Goal: Task Accomplishment & Management: Manage account settings

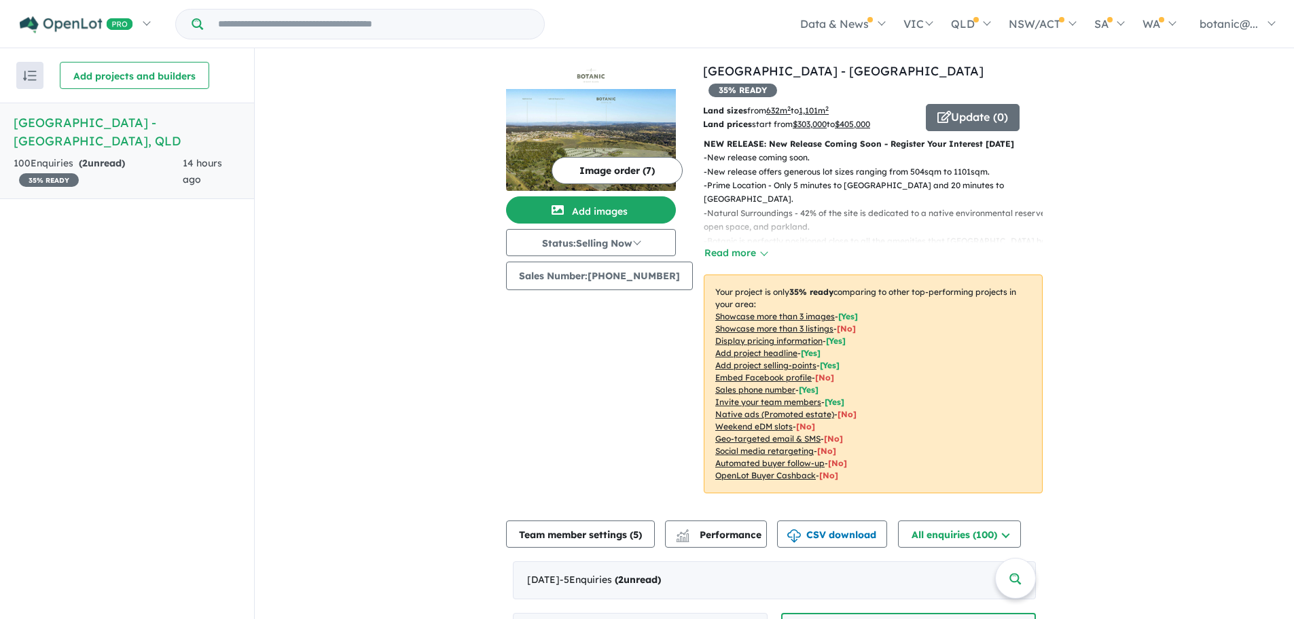
scroll to position [408, 0]
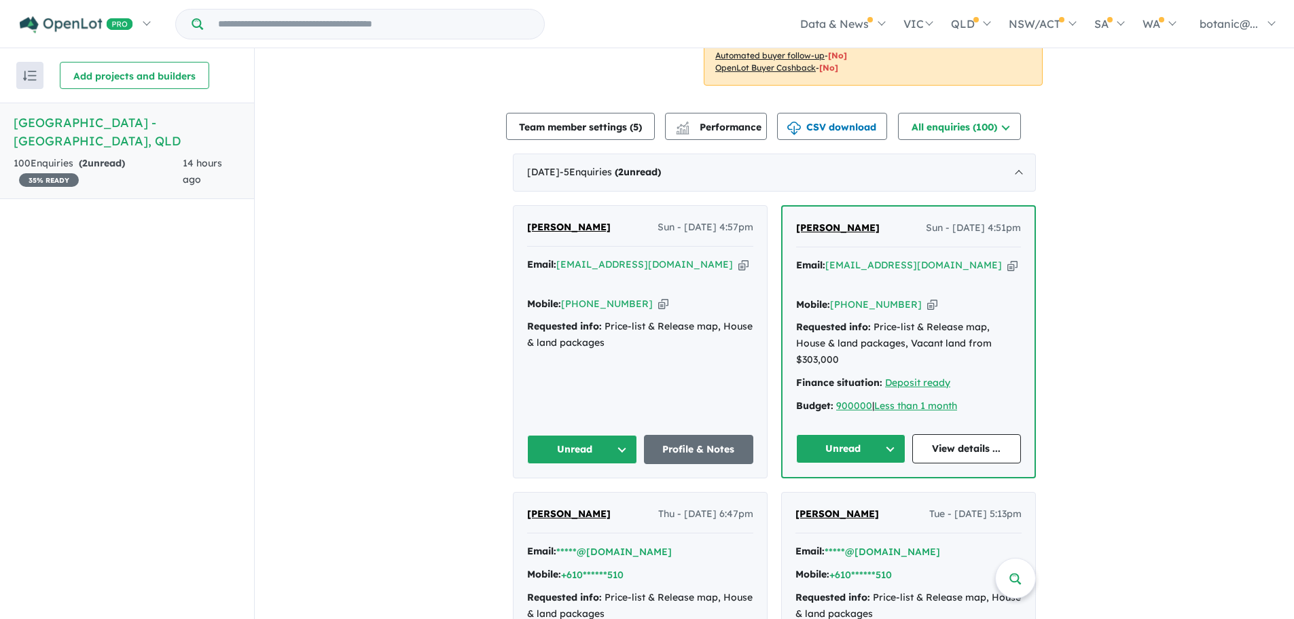
drag, startPoint x: 891, startPoint y: 208, endPoint x: 787, endPoint y: 214, distance: 103.4
click at [787, 214] on div "[PERSON_NAME] Sun - [DATE] 4:51pm Email: [EMAIL_ADDRESS][DOMAIN_NAME] Copied! M…" at bounding box center [909, 342] width 252 height 270
drag, startPoint x: 826, startPoint y: 213, endPoint x: 1193, endPoint y: 333, distance: 386.0
click at [1193, 333] on div "View all projects in your account Botanic Estate - Highfields 35 % READY Land s…" at bounding box center [774, 626] width 1039 height 1971
click at [842, 221] on span "[PERSON_NAME]" at bounding box center [838, 227] width 84 height 12
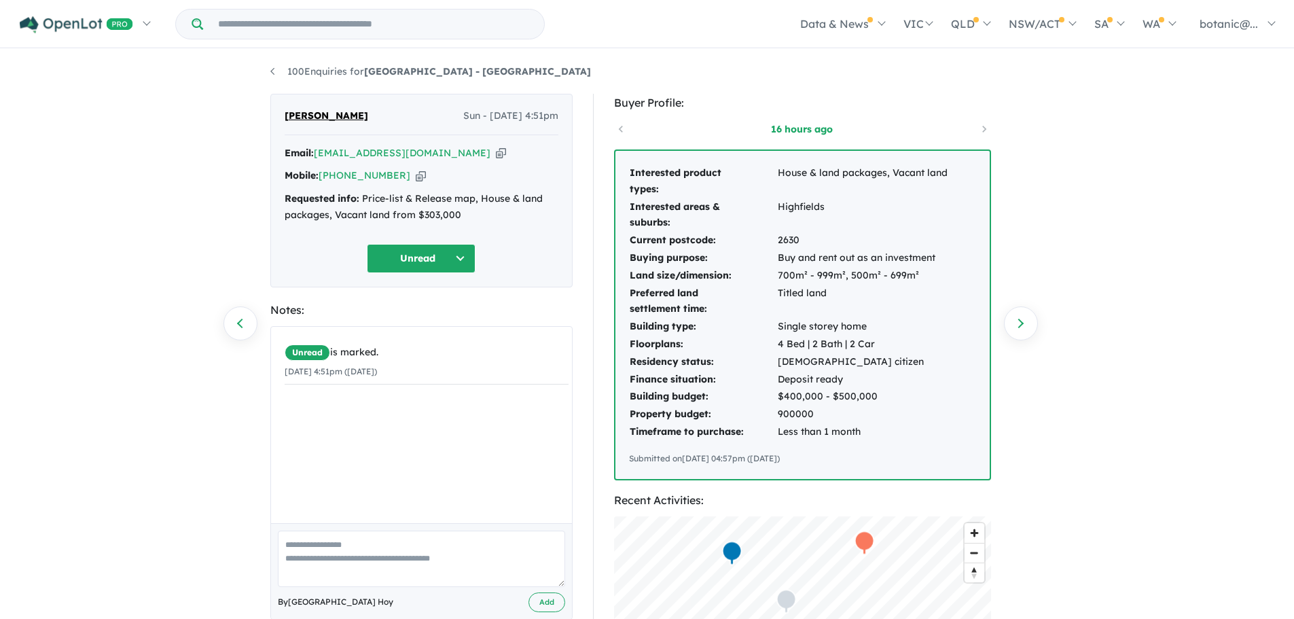
drag, startPoint x: 387, startPoint y: 117, endPoint x: 283, endPoint y: 117, distance: 103.9
click at [283, 117] on div "Rebecca Robertson Sun - 14/09/2025, 4:51pm Email: becjrobertson@gmail.com Copie…" at bounding box center [421, 191] width 302 height 194
copy span "[PERSON_NAME]"
click at [496, 151] on icon "button" at bounding box center [501, 153] width 10 height 14
copy span "[PERSON_NAME]"
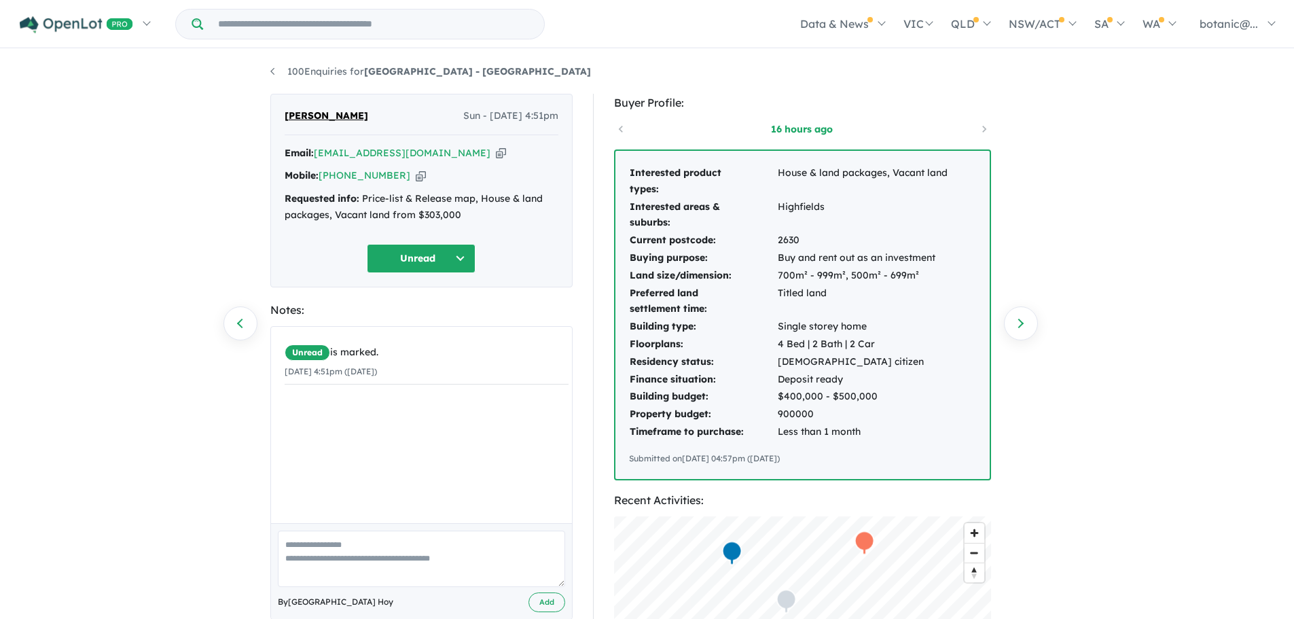
click at [416, 173] on icon "button" at bounding box center [421, 175] width 10 height 14
copy span "[PERSON_NAME]"
drag, startPoint x: 942, startPoint y: 254, endPoint x: 776, endPoint y: 255, distance: 166.4
click at [776, 255] on tr "Buying purpose: Buy and rent out as an investment" at bounding box center [788, 258] width 319 height 18
copy tr "Buy and rent out as an investment"
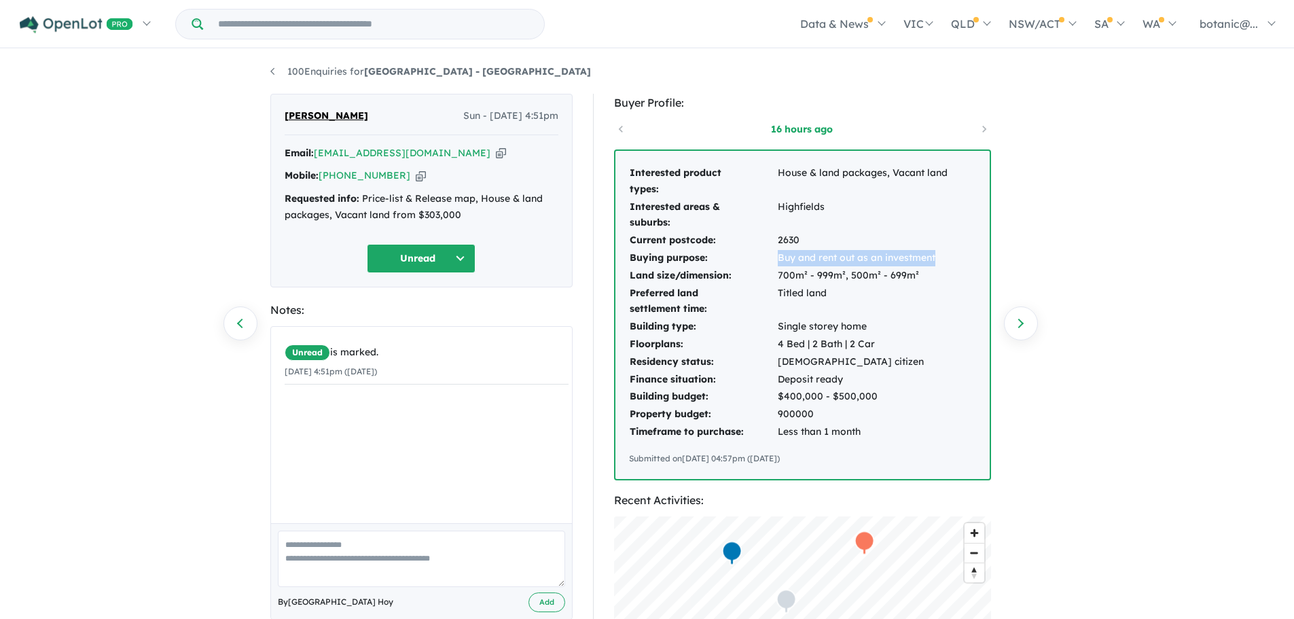
click at [465, 251] on button "Unread" at bounding box center [421, 258] width 109 height 29
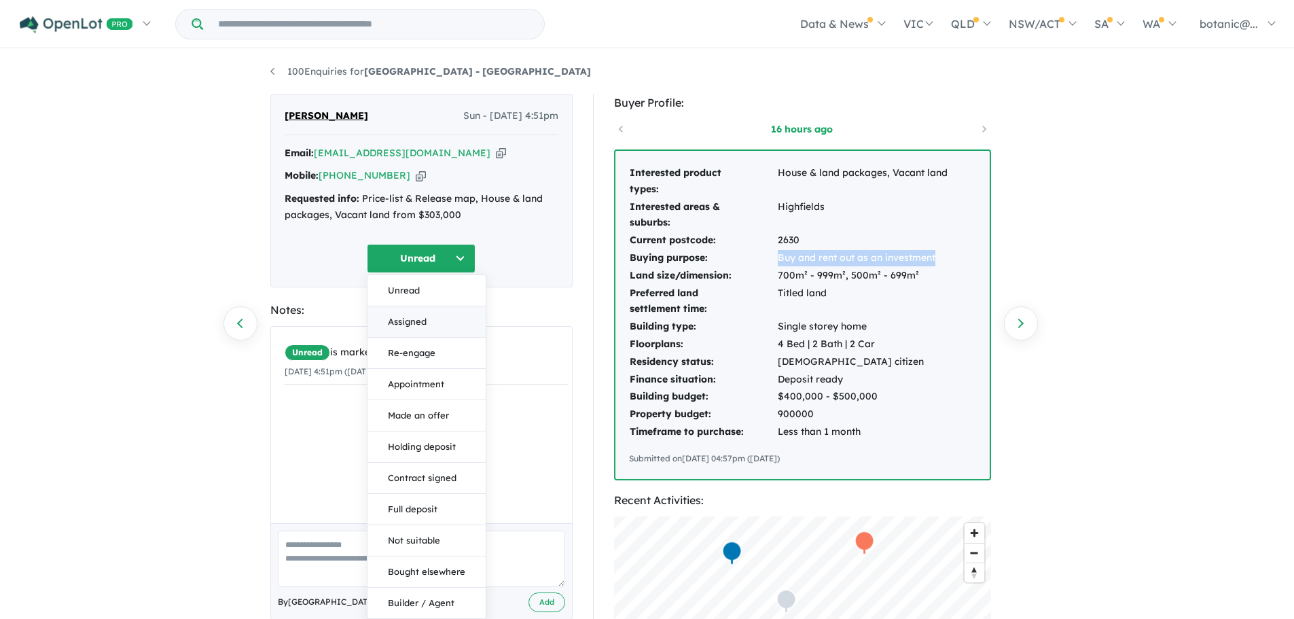
click at [431, 325] on button "Assigned" at bounding box center [427, 321] width 118 height 31
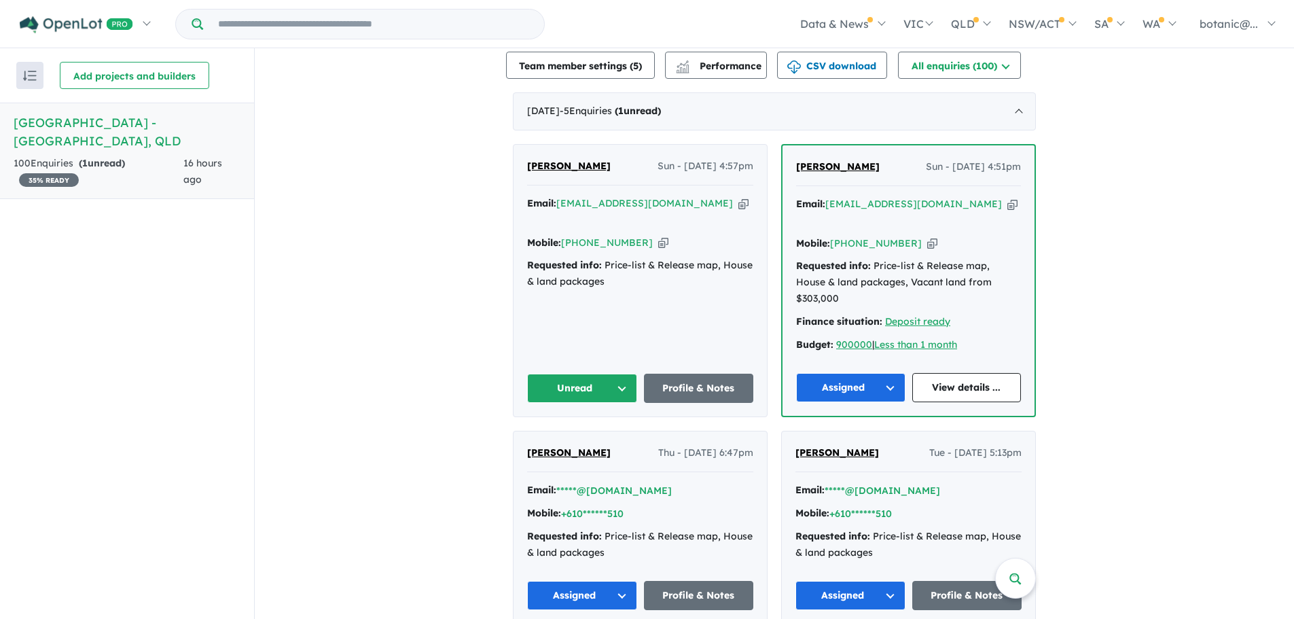
scroll to position [476, 0]
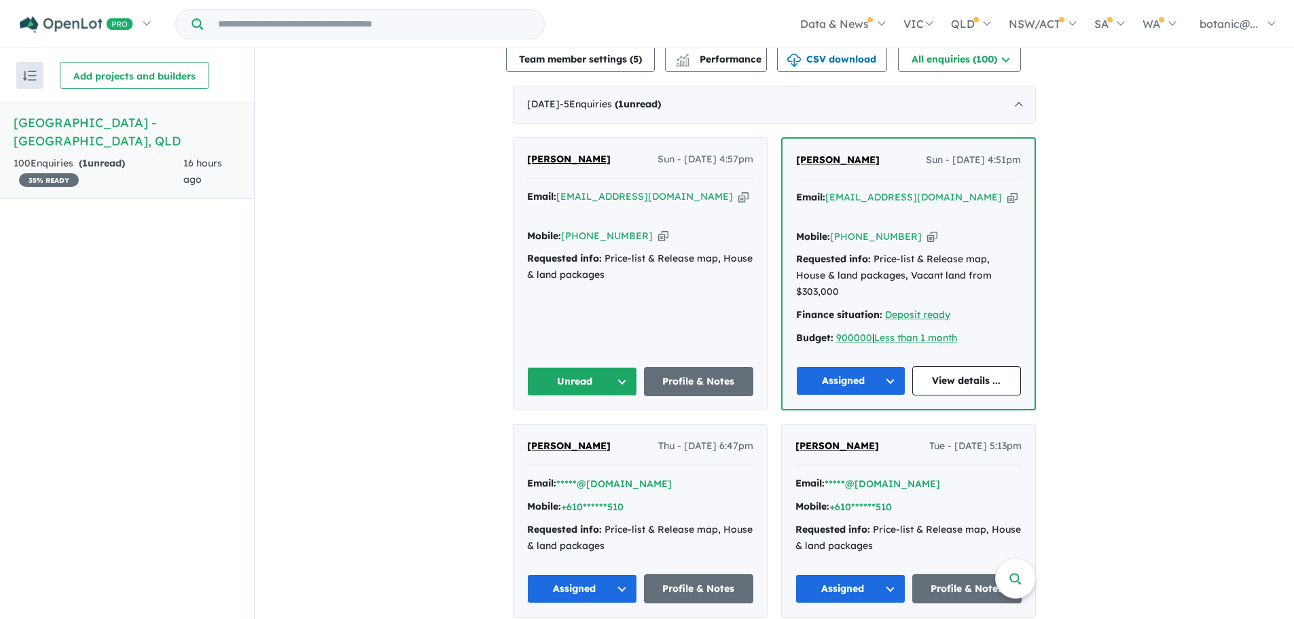
click at [565, 153] on span "[PERSON_NAME]" at bounding box center [569, 159] width 84 height 12
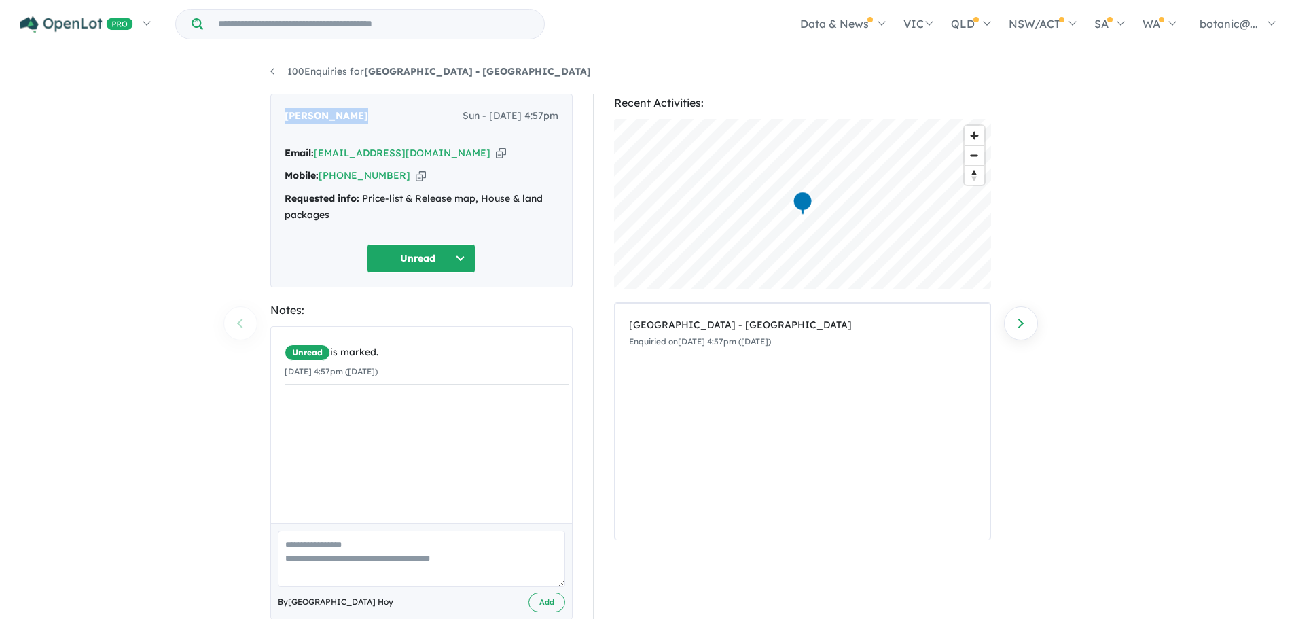
drag, startPoint x: 365, startPoint y: 118, endPoint x: 280, endPoint y: 114, distance: 85.7
click at [280, 114] on div "Paula Rintoul Sun - 14/09/2025, 4:57pm Email: paulamightbe@hotmail.com Copied! …" at bounding box center [421, 191] width 302 height 194
copy span "[PERSON_NAME]"
click at [496, 156] on icon "button" at bounding box center [501, 153] width 10 height 14
copy span "[PERSON_NAME]"
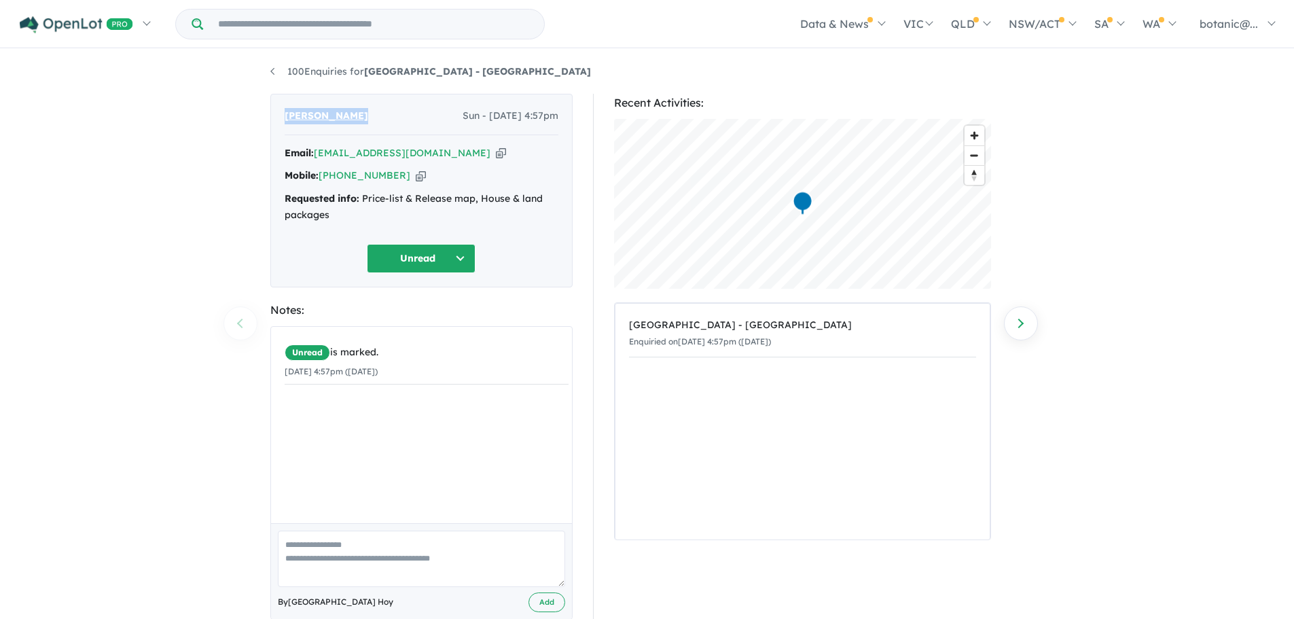
click at [416, 175] on icon "button" at bounding box center [421, 175] width 10 height 14
copy span "[PERSON_NAME]"
drag, startPoint x: 330, startPoint y: 217, endPoint x: 364, endPoint y: 191, distance: 43.1
click at [364, 191] on div "Requested info: Price-list & Release map, House & land packages" at bounding box center [422, 207] width 274 height 33
copy div "Price-list & Release map, House & land packages"
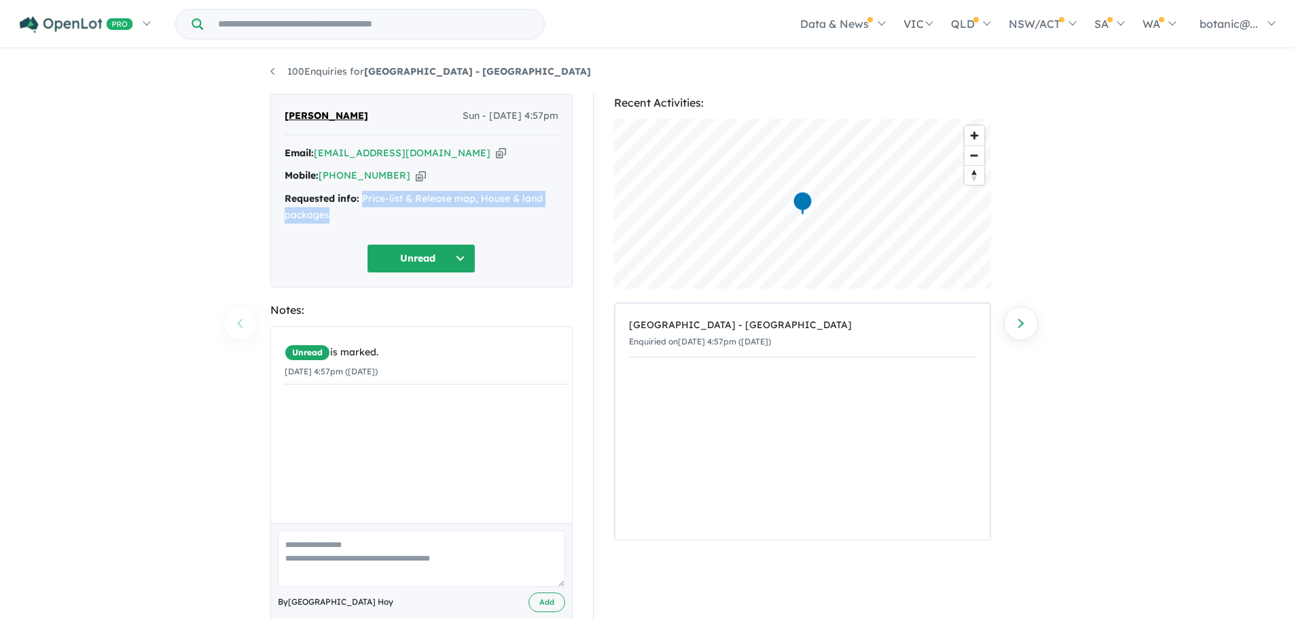
click at [457, 251] on button "Unread" at bounding box center [421, 258] width 109 height 29
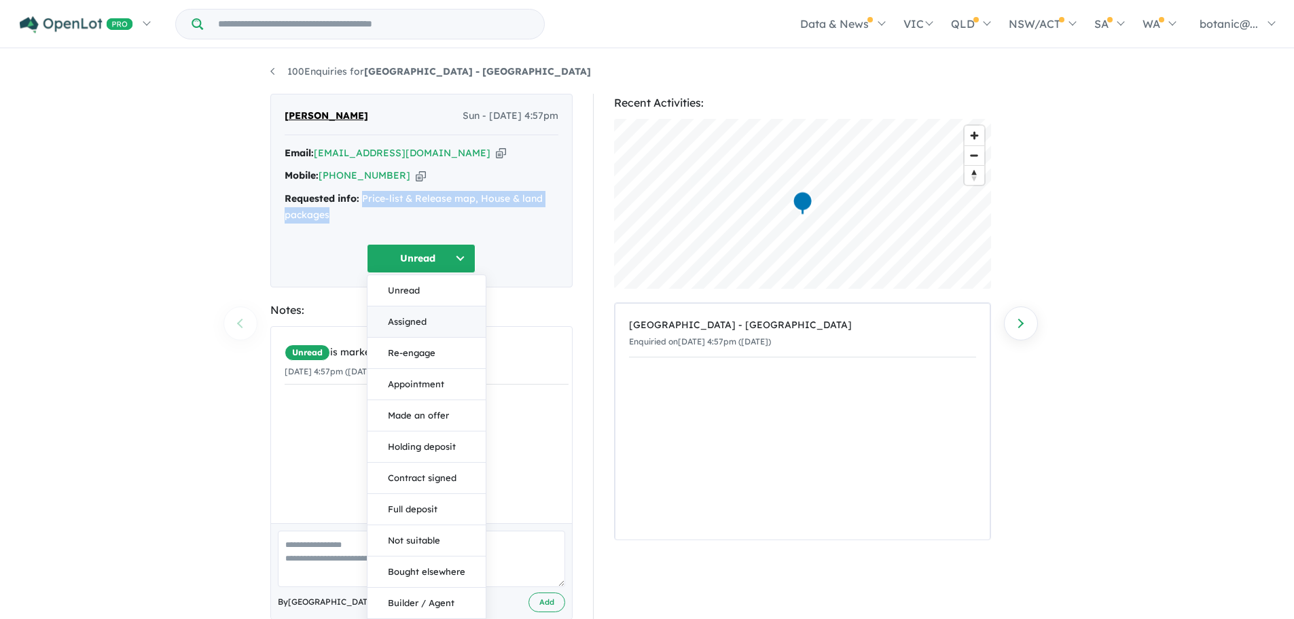
click at [433, 324] on button "Assigned" at bounding box center [427, 321] width 118 height 31
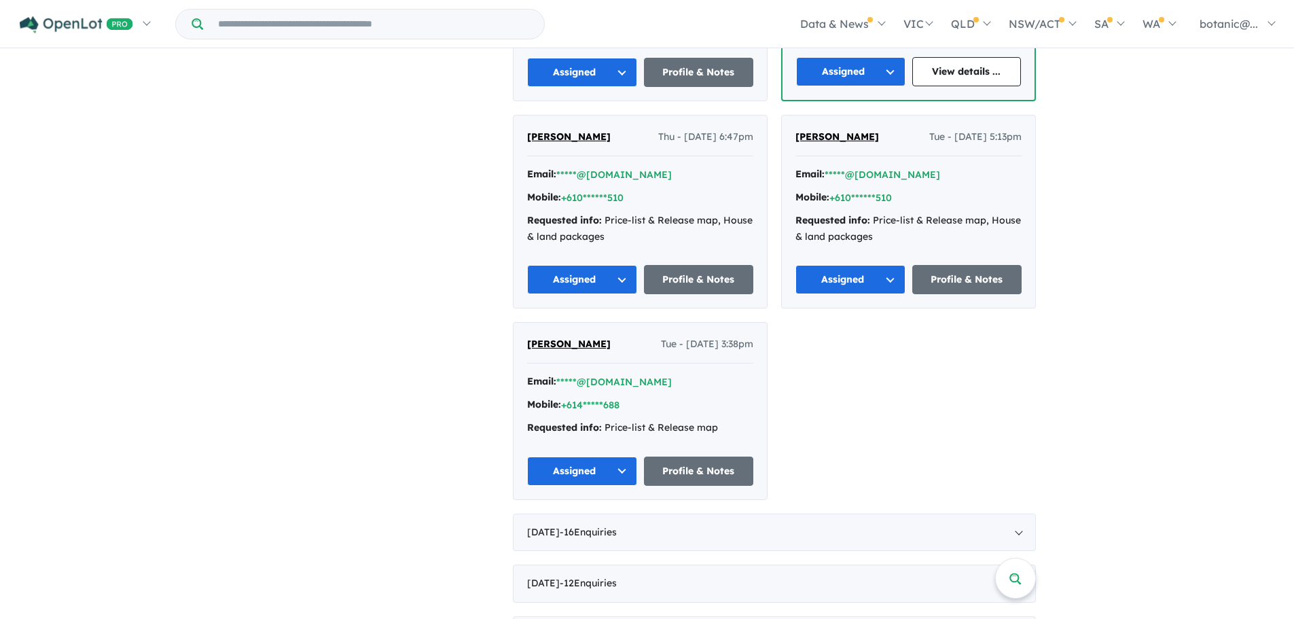
scroll to position [543, 0]
